Goal: Book appointment/travel/reservation

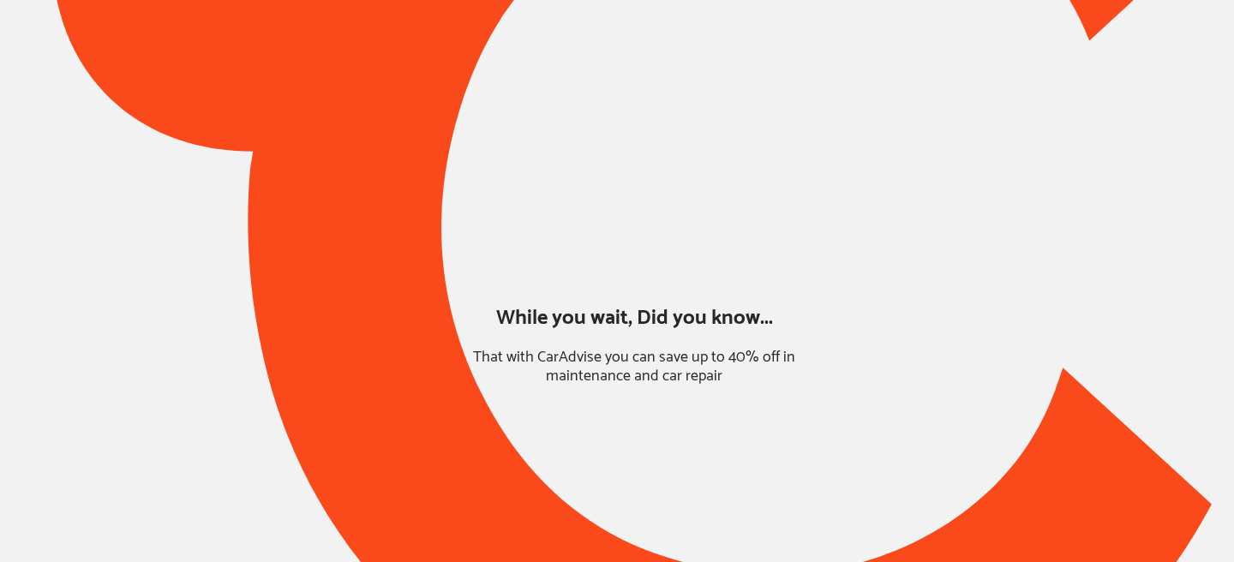
type input "*****"
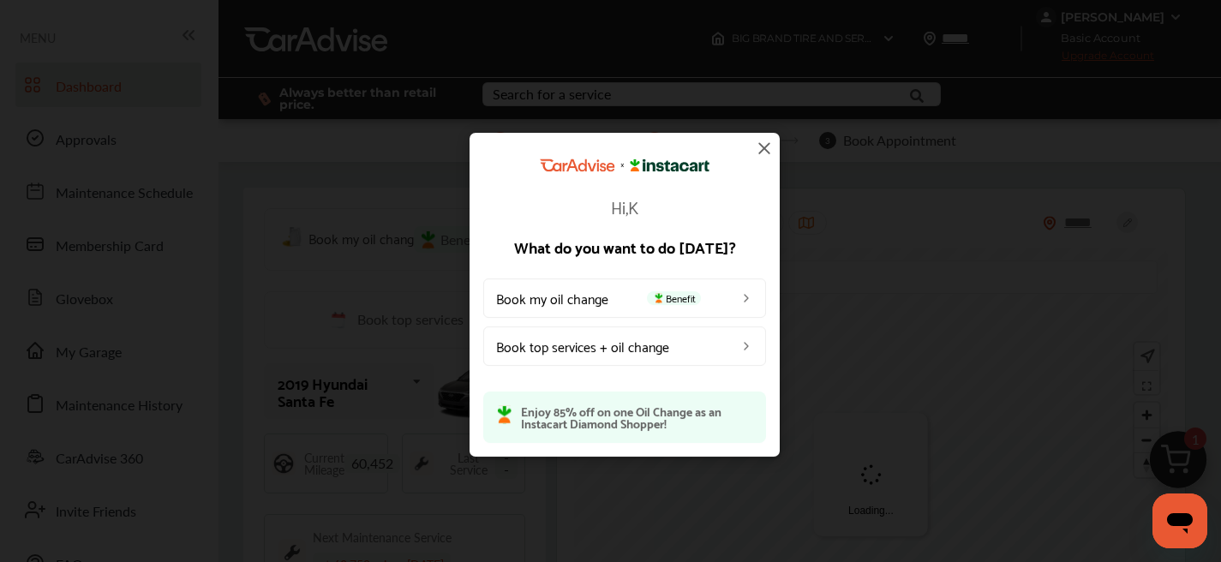
click at [759, 145] on img at bounding box center [764, 148] width 21 height 21
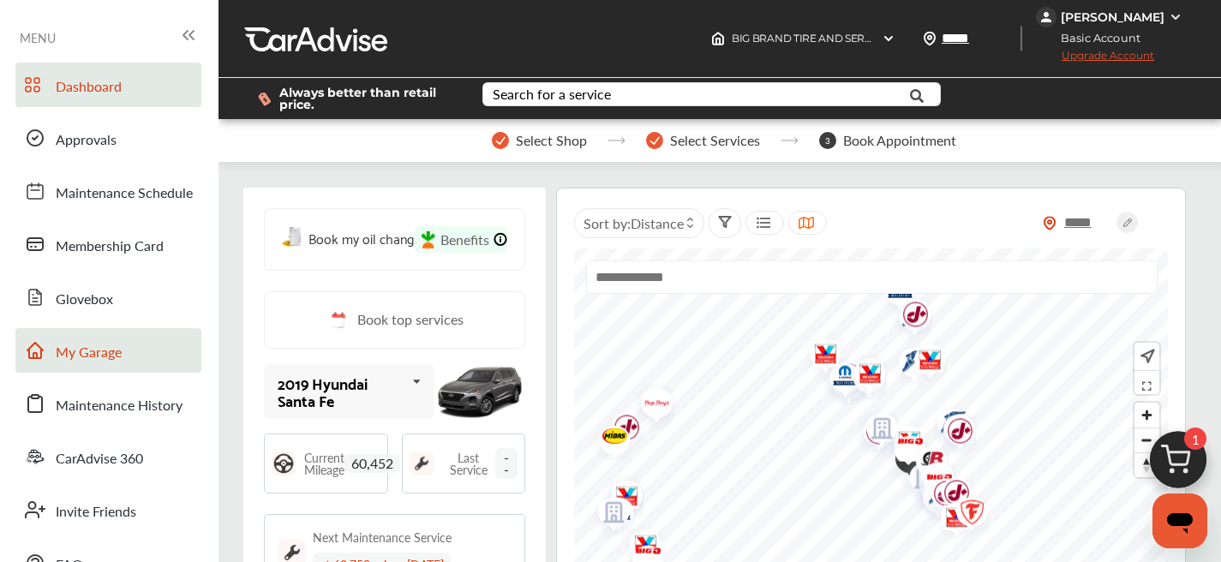
click at [97, 352] on span "My Garage" at bounding box center [89, 353] width 66 height 22
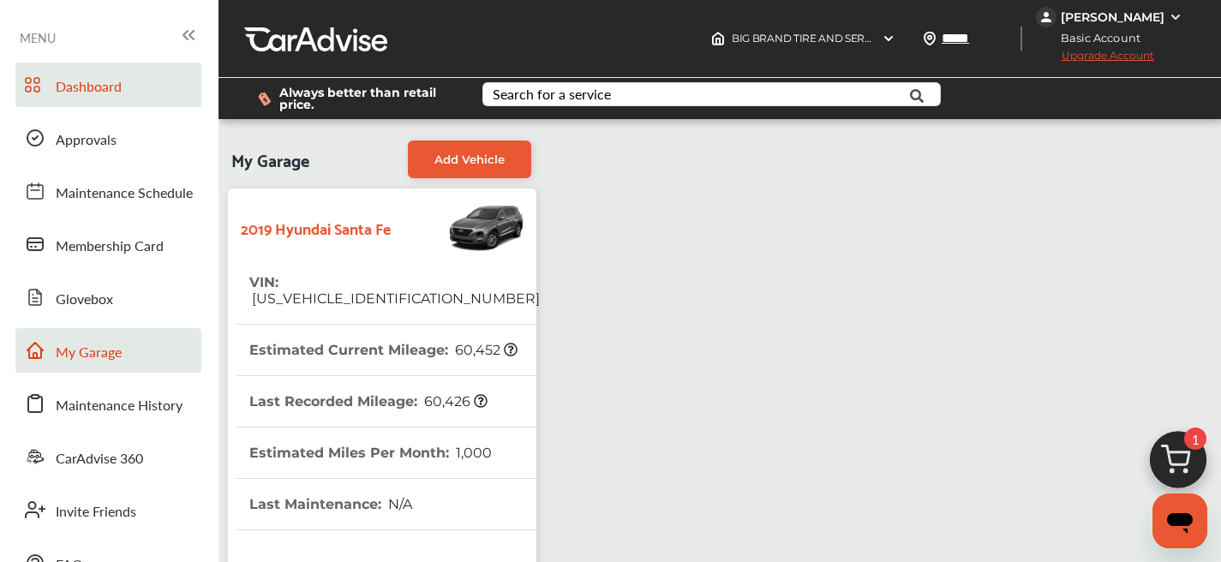
click at [105, 93] on span "Dashboard" at bounding box center [89, 87] width 66 height 22
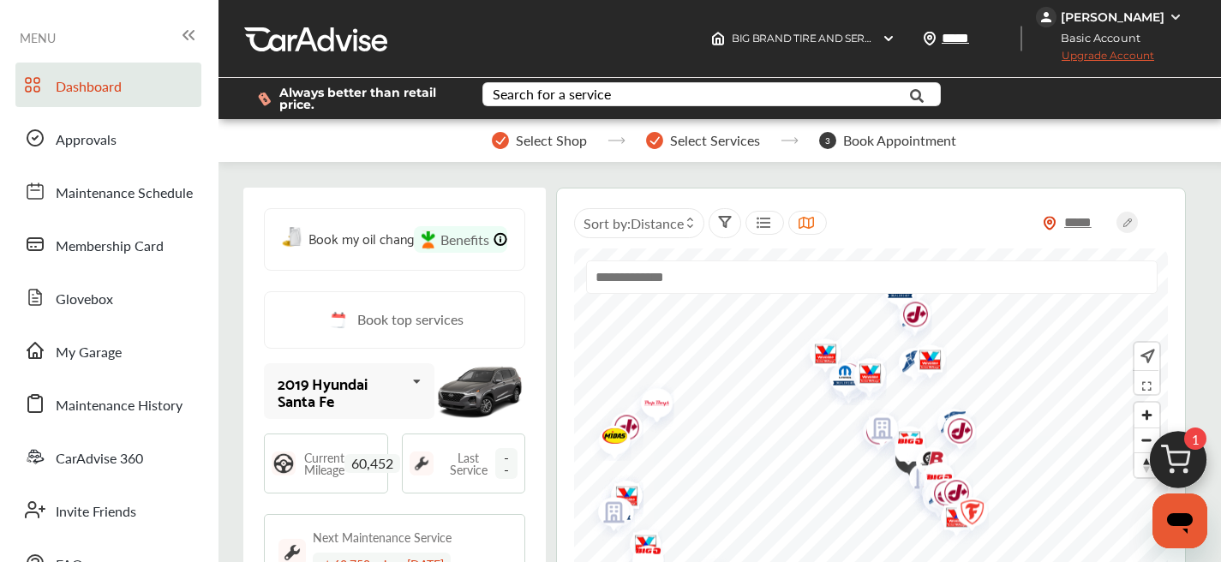
scroll to position [456, 0]
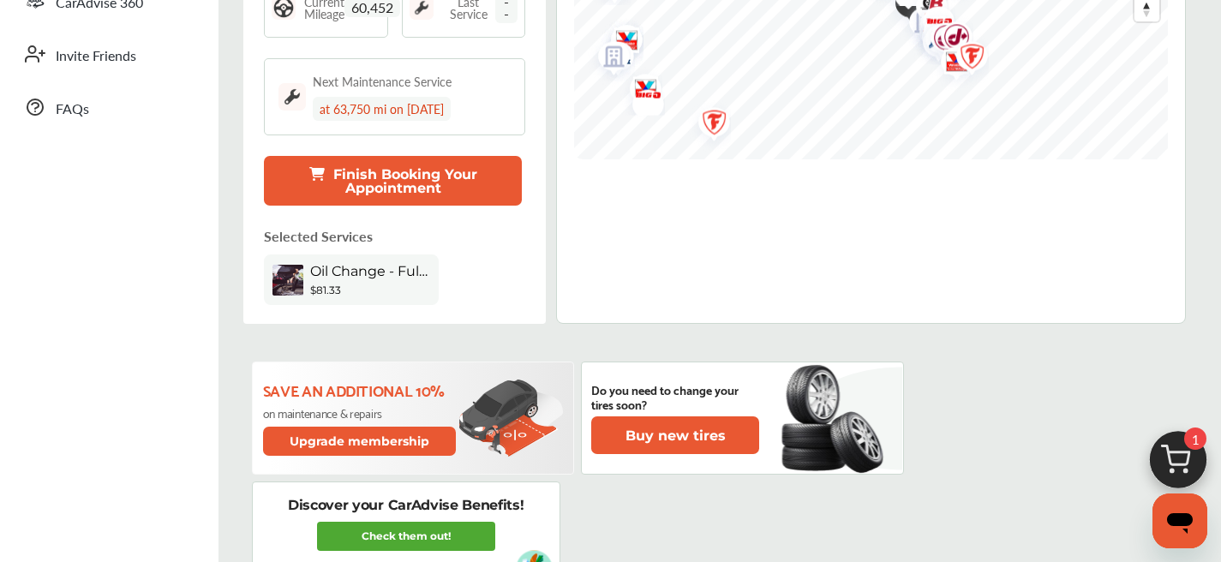
click at [372, 195] on button "Finish Booking Your Appointment" at bounding box center [393, 181] width 258 height 50
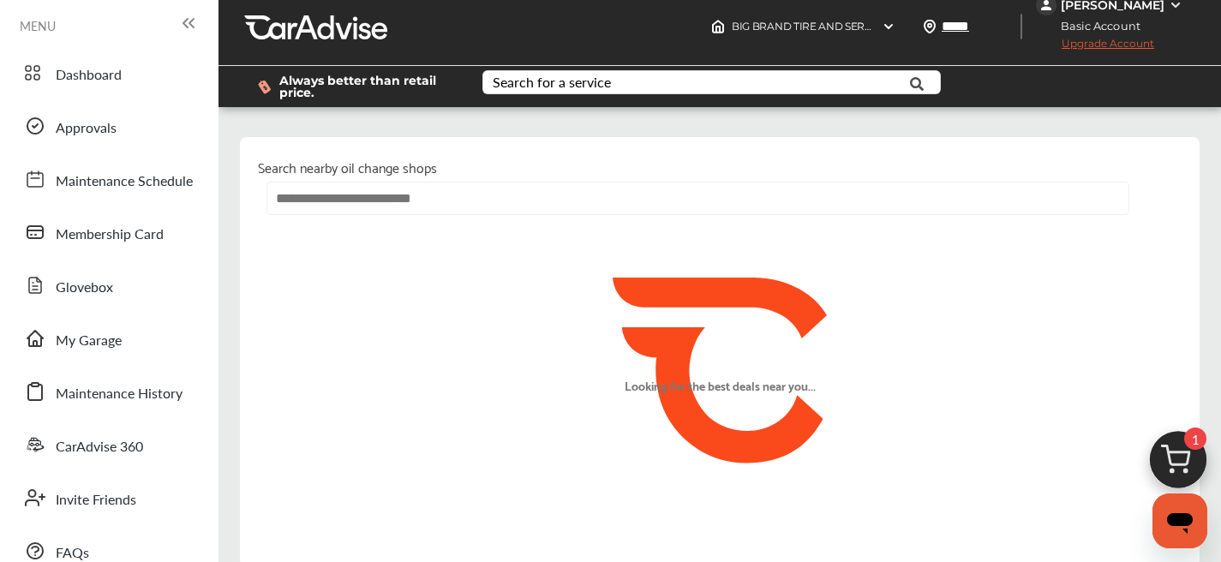
scroll to position [3, 0]
click at [90, 95] on link "Dashboard" at bounding box center [108, 73] width 186 height 45
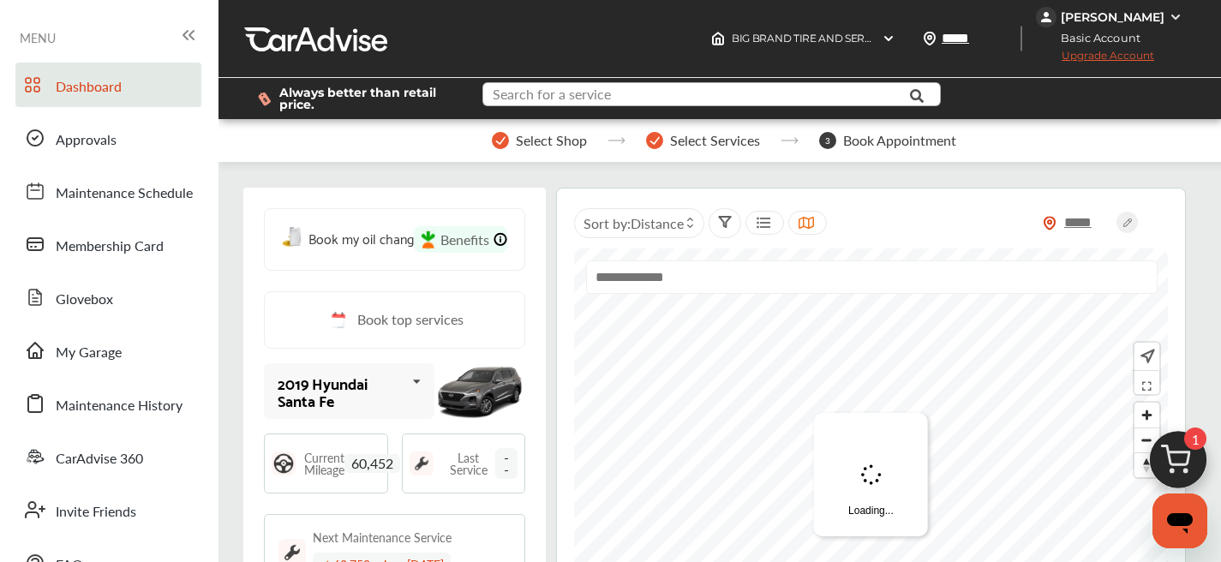
click at [643, 108] on input "text" at bounding box center [699, 96] width 431 height 27
